Goal: Navigation & Orientation: Find specific page/section

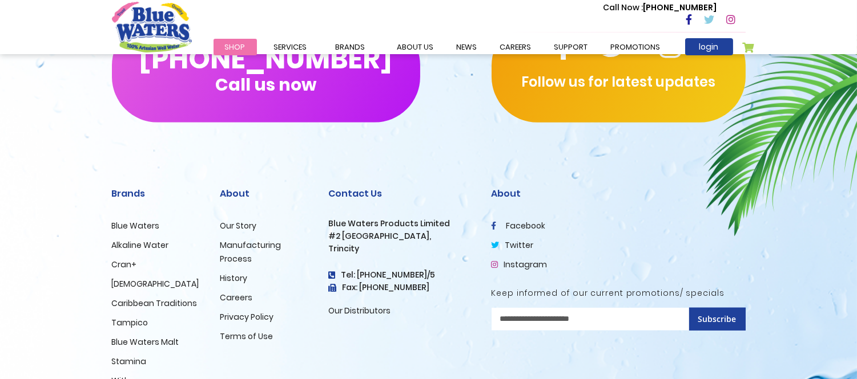
scroll to position [2003, 0]
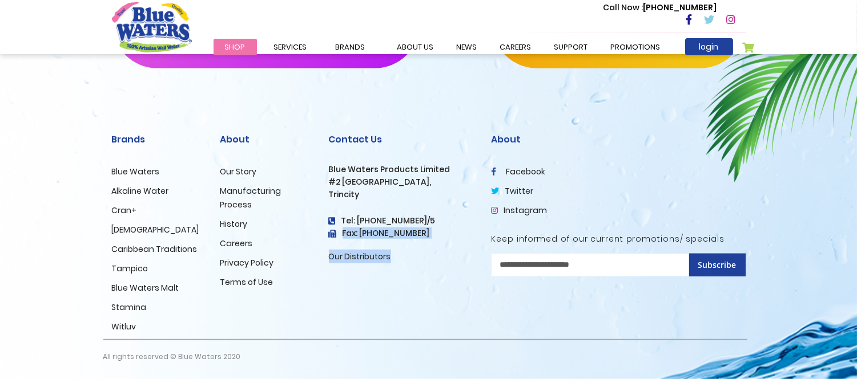
drag, startPoint x: 428, startPoint y: 236, endPoint x: 414, endPoint y: 256, distance: 24.2
click at [414, 256] on div "Contact Us Blue Waters Products Limited #2 Orange Grove Estate, Trincity Tel: (…" at bounding box center [402, 199] width 146 height 130
click at [427, 235] on h3 "Fax: [PHONE_NUMBER]" at bounding box center [402, 234] width 146 height 10
drag, startPoint x: 410, startPoint y: 294, endPoint x: 401, endPoint y: 281, distance: 15.7
click at [409, 295] on div "Contact Us Blue Waters Products Limited #2 Orange Grove Estate, Trincity Tel: (…" at bounding box center [401, 226] width 163 height 225
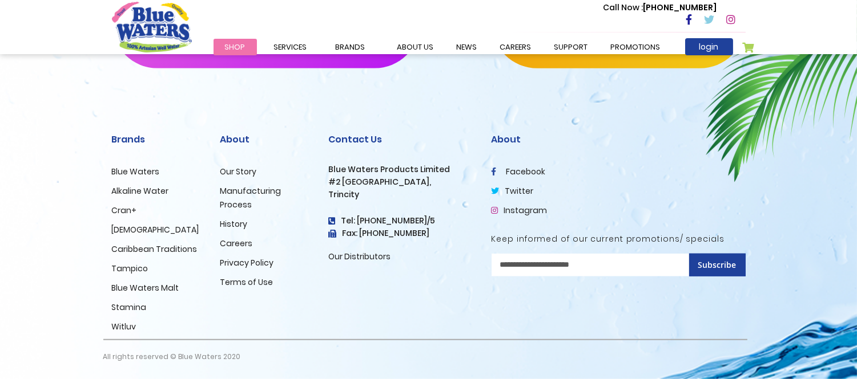
click at [589, 236] on h5 "Keep informed of our current promotions/ specials" at bounding box center [618, 240] width 254 height 10
click at [454, 273] on div "Contact Us Blue Waters Products Limited #2 Orange Grove Estate, Trincity Tel: (…" at bounding box center [401, 226] width 163 height 225
drag, startPoint x: 415, startPoint y: 235, endPoint x: 402, endPoint y: 235, distance: 13.1
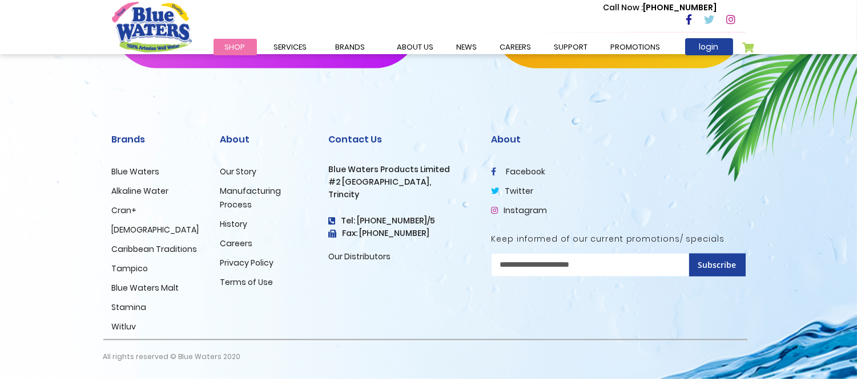
click at [402, 235] on h3 "Fax: [PHONE_NUMBER]" at bounding box center [402, 234] width 146 height 10
copy h3 "4567"
click at [406, 220] on h4 "Tel: [PHONE_NUMBER]/5" at bounding box center [402, 221] width 146 height 10
copy h4 "8824"
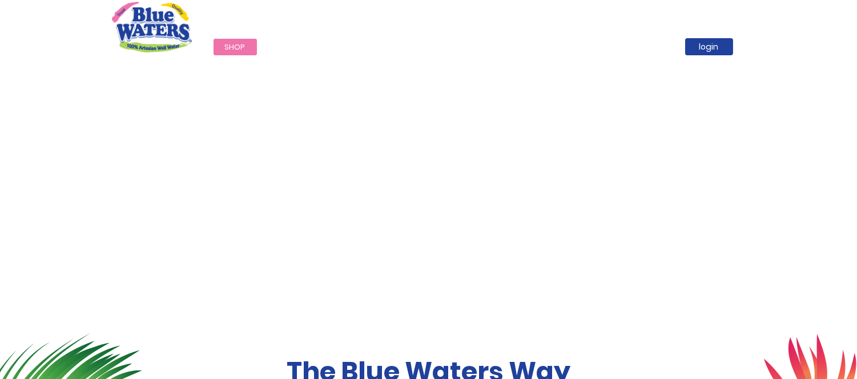
scroll to position [0, 0]
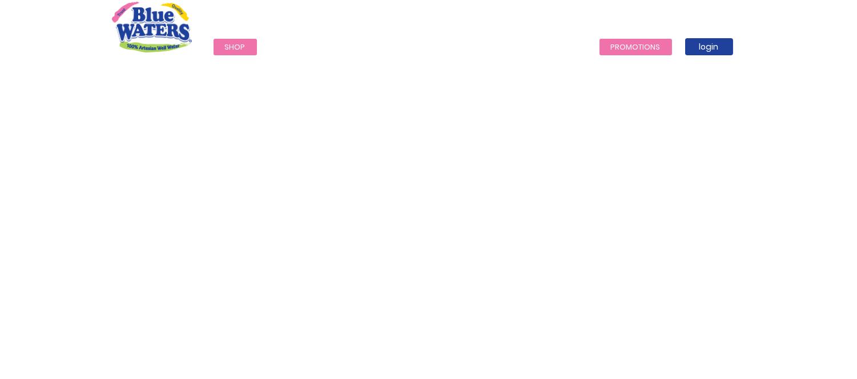
click at [608, 44] on link "Promotions" at bounding box center [635, 47] width 72 height 17
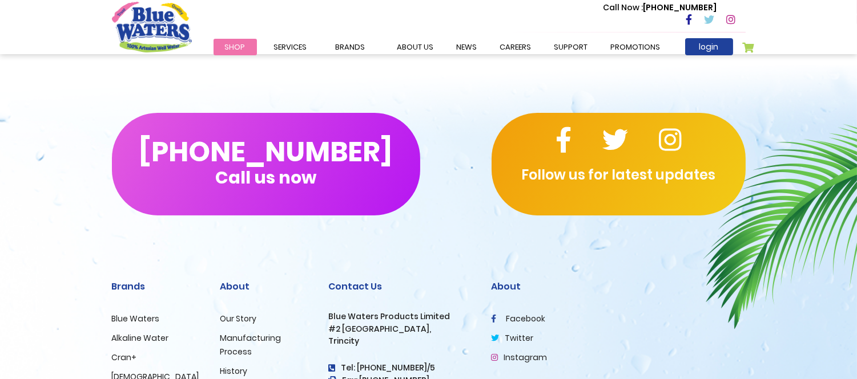
scroll to position [874, 0]
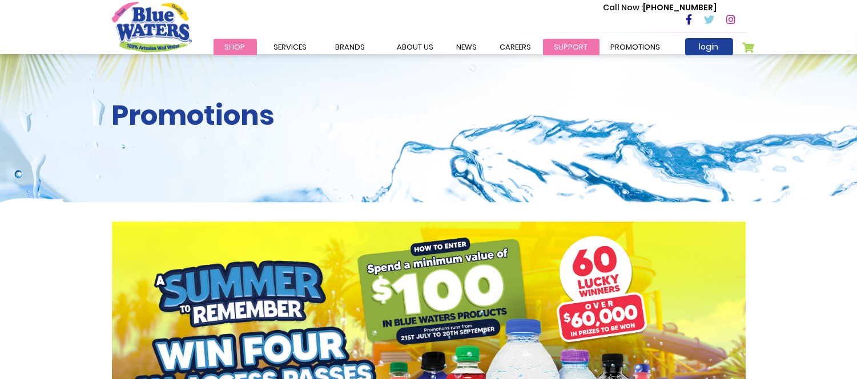
click at [577, 39] on link "support" at bounding box center [571, 47] width 56 height 17
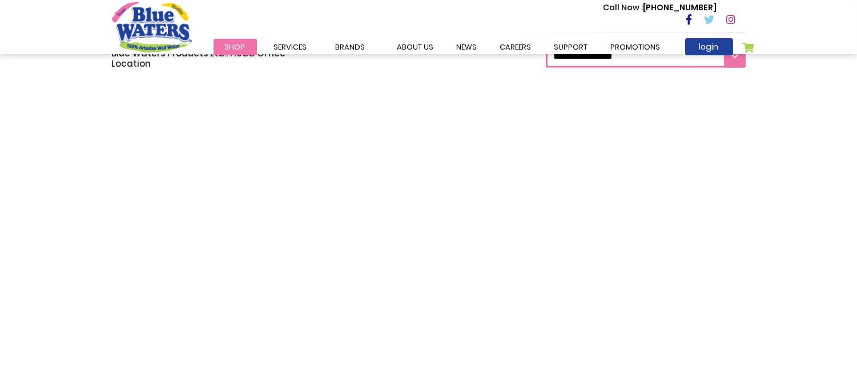
scroll to position [887, 0]
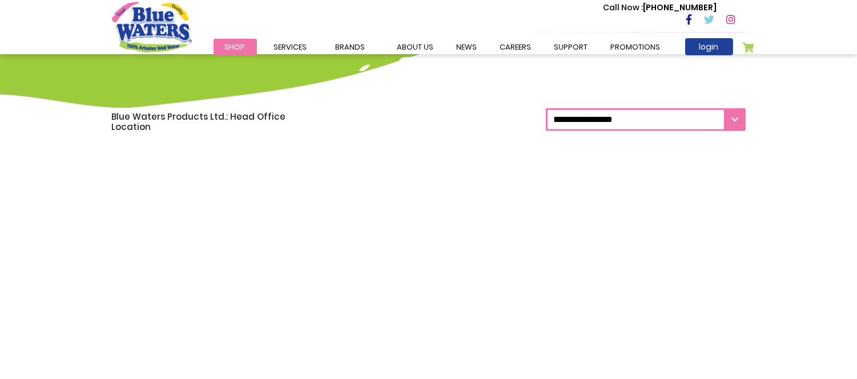
click at [640, 124] on select "**********" at bounding box center [646, 119] width 200 height 23
select select "***"
click at [546, 108] on select "**********" at bounding box center [646, 119] width 200 height 23
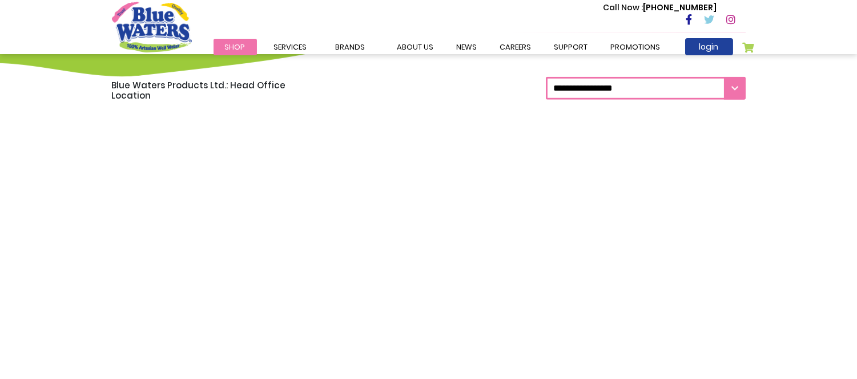
scroll to position [1077, 0]
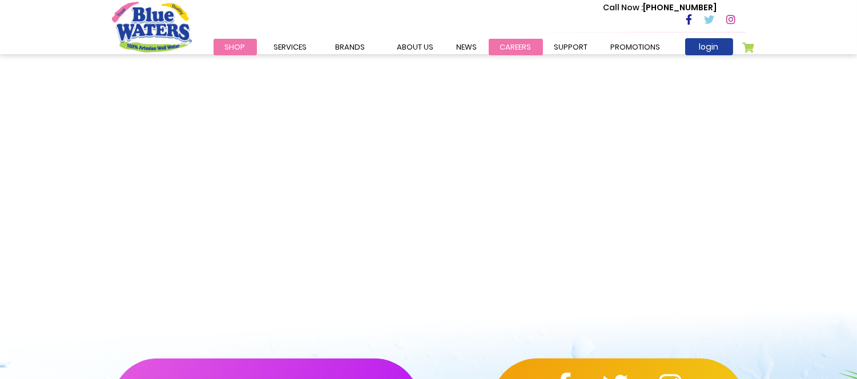
click at [502, 50] on link "careers" at bounding box center [515, 47] width 54 height 17
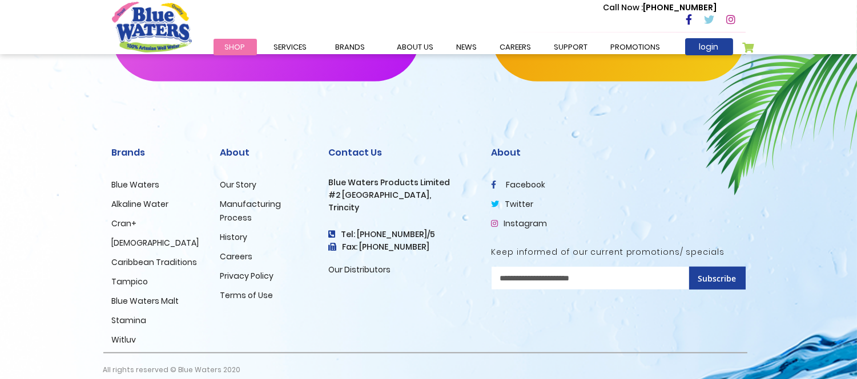
scroll to position [1200, 0]
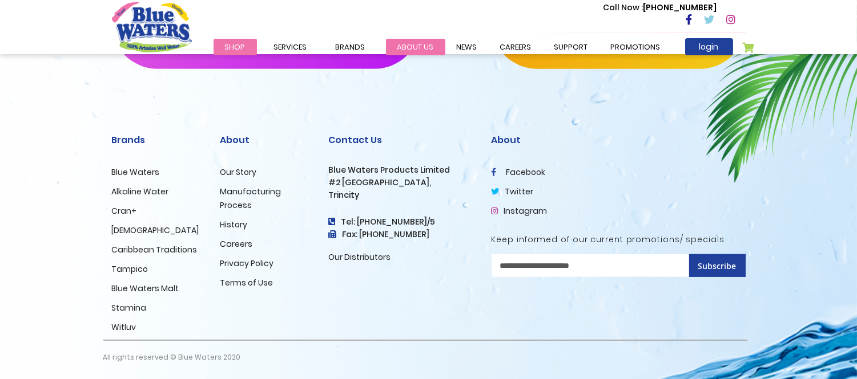
click at [403, 43] on link "about us" at bounding box center [415, 47] width 59 height 17
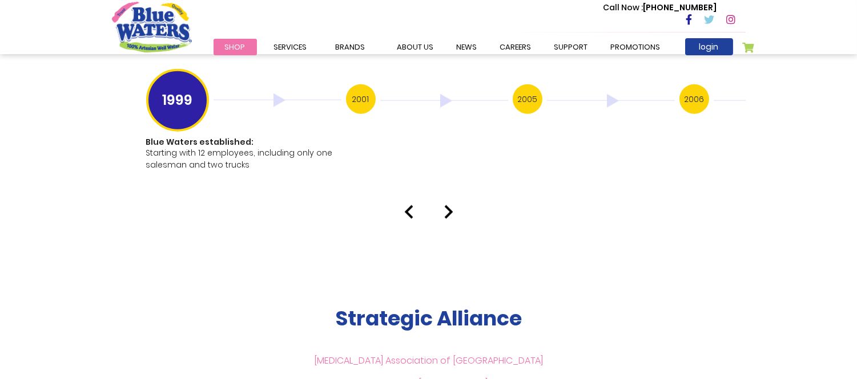
scroll to position [2473, 0]
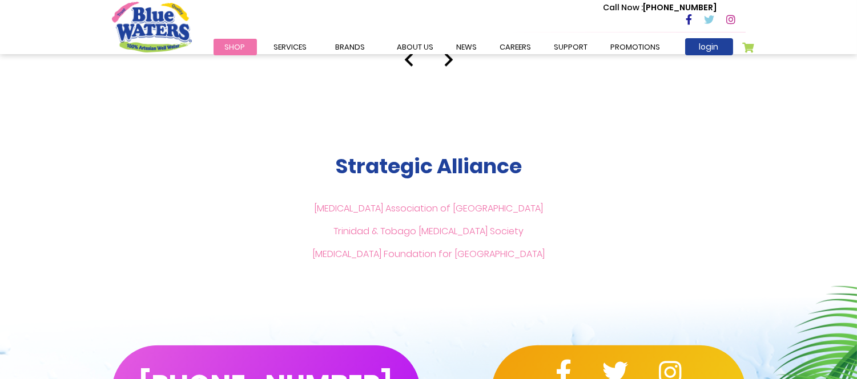
drag, startPoint x: 563, startPoint y: 244, endPoint x: 323, endPoint y: 150, distance: 258.2
click at [323, 154] on div "Strategic Alliance [MEDICAL_DATA] Association of [GEOGRAPHIC_DATA] Trinidad & T…" at bounding box center [428, 210] width 651 height 112
copy div "Strategic Alliance Diabetes Association of Trinidad & Tobago Trinidad & Tobago …"
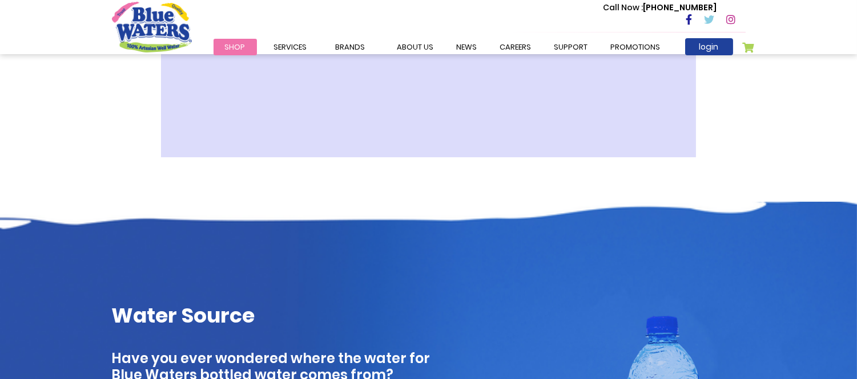
scroll to position [431, 0]
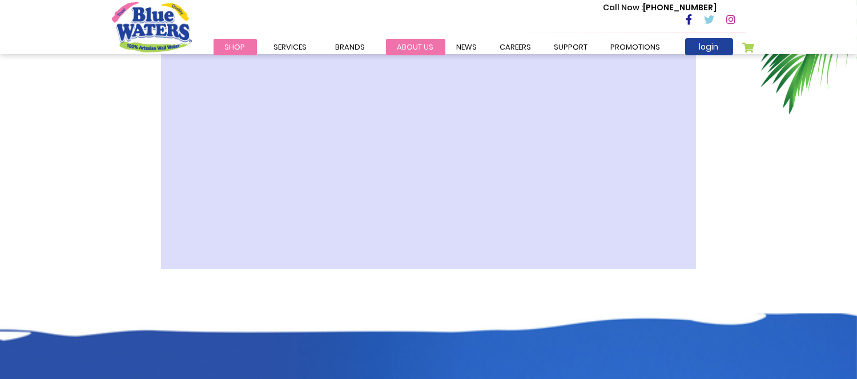
click at [407, 47] on link "about us" at bounding box center [415, 47] width 59 height 17
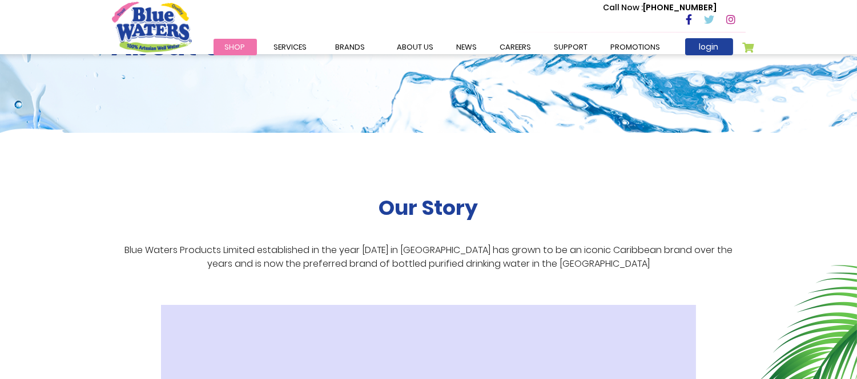
scroll to position [190, 0]
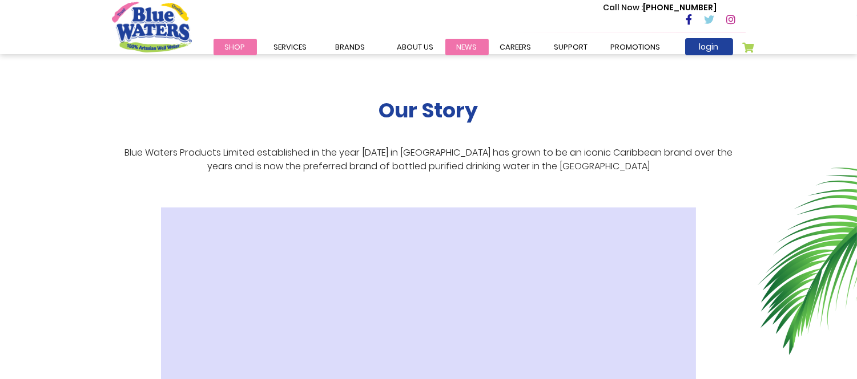
click at [454, 45] on link "News" at bounding box center [466, 47] width 43 height 17
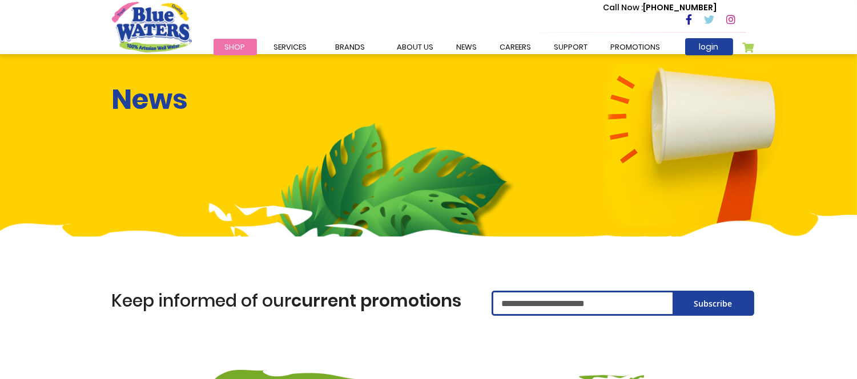
click at [252, 47] on link "Shop" at bounding box center [234, 47] width 43 height 17
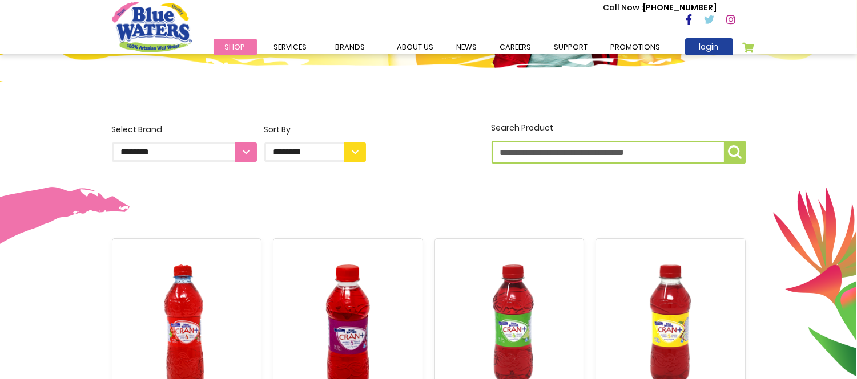
scroll to position [443, 0]
